Goal: Information Seeking & Learning: Understand process/instructions

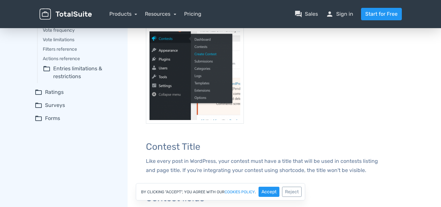
scroll to position [119, 0]
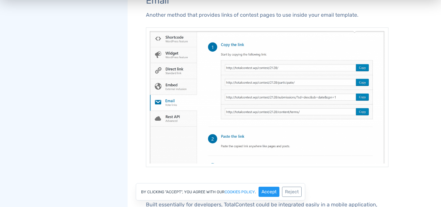
scroll to position [849, 0]
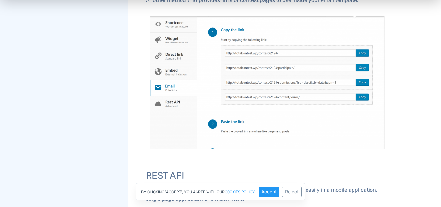
click at [272, 117] on img at bounding box center [267, 82] width 243 height 139
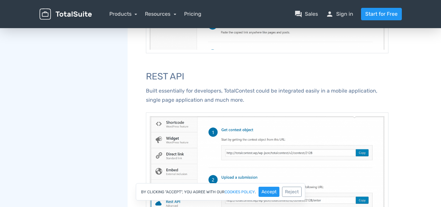
scroll to position [947, 0]
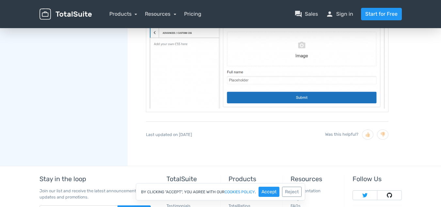
scroll to position [1359, 0]
